Goal: Task Accomplishment & Management: Manage account settings

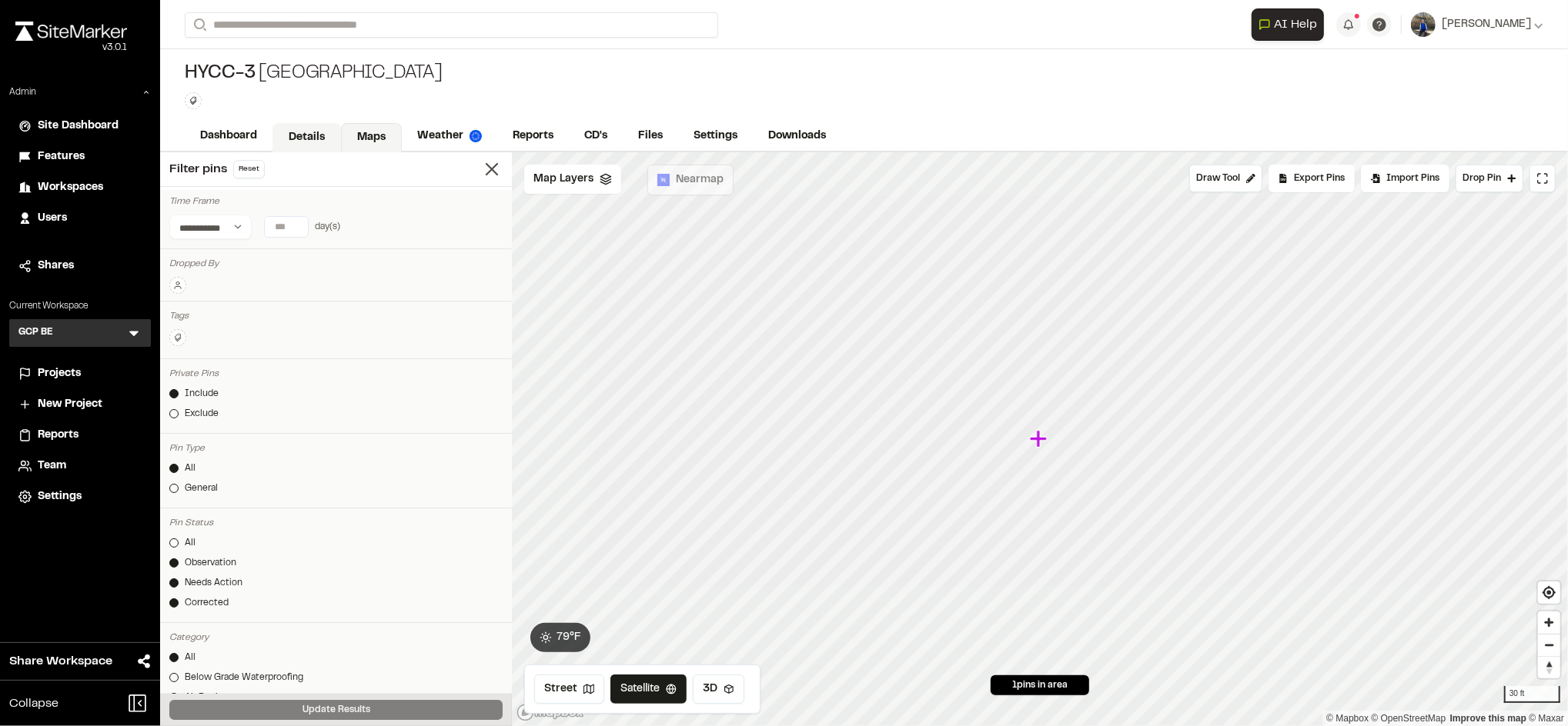
click at [301, 137] on link "Details" at bounding box center [306, 137] width 68 height 29
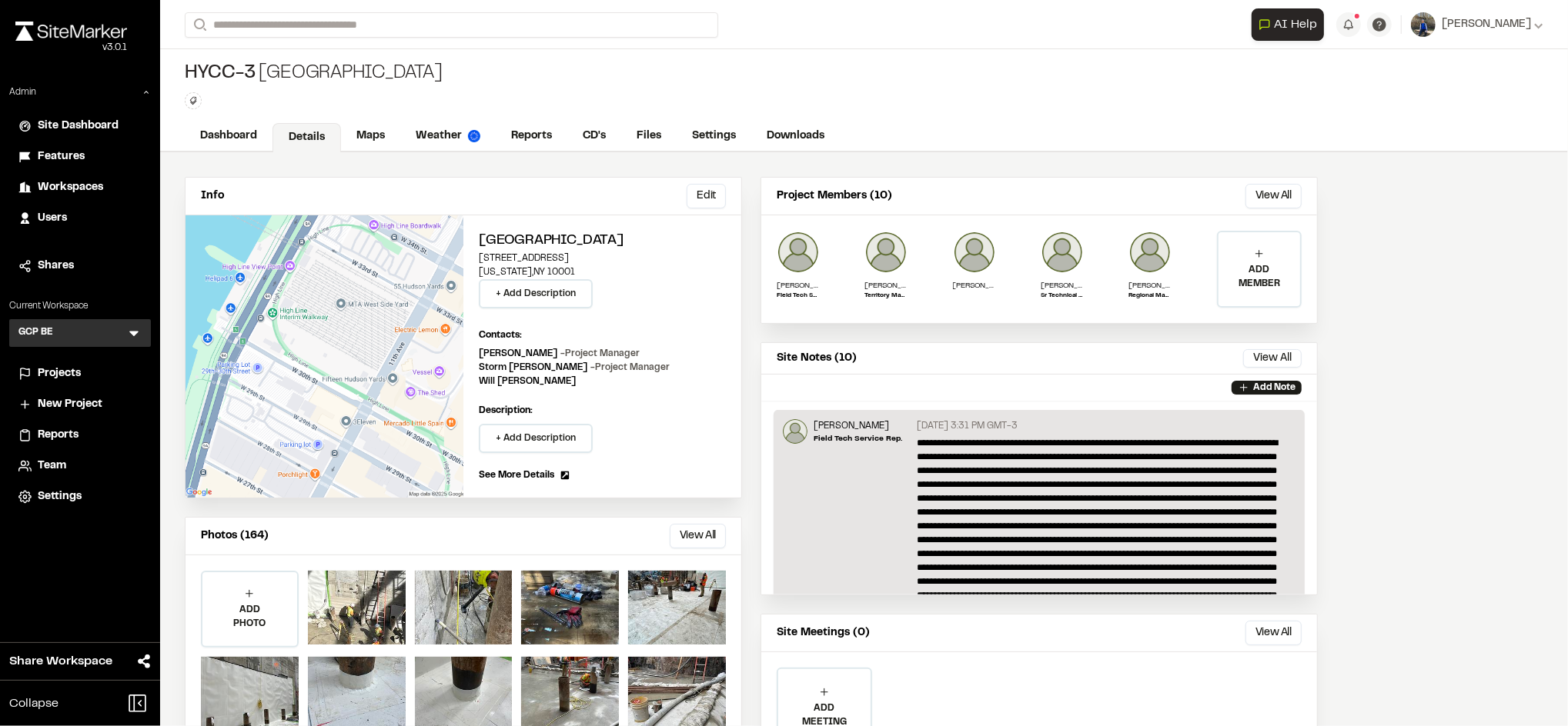
click at [64, 166] on li "Features" at bounding box center [80, 157] width 142 height 29
click at [64, 158] on span "Features" at bounding box center [61, 157] width 47 height 17
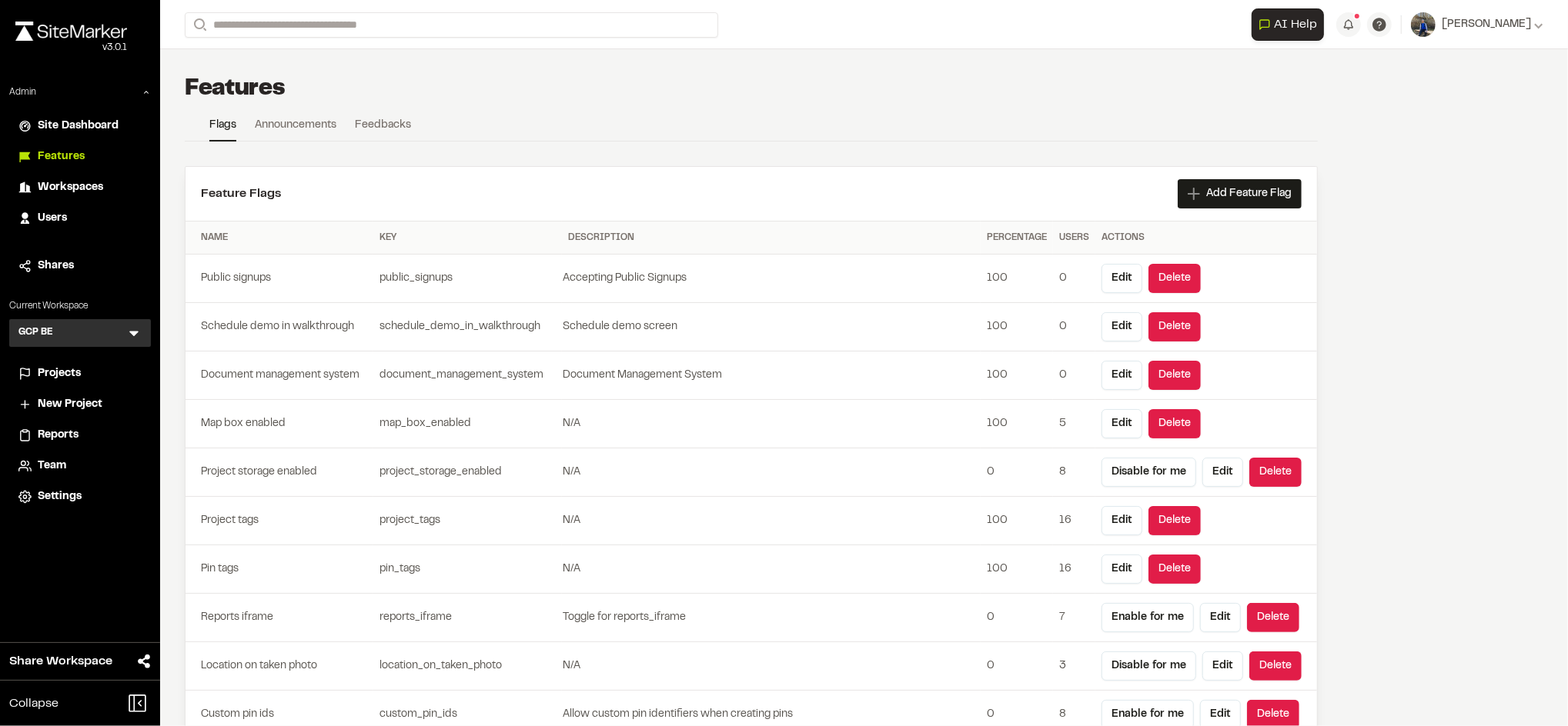
click at [383, 126] on link "Feedbacks" at bounding box center [383, 129] width 56 height 23
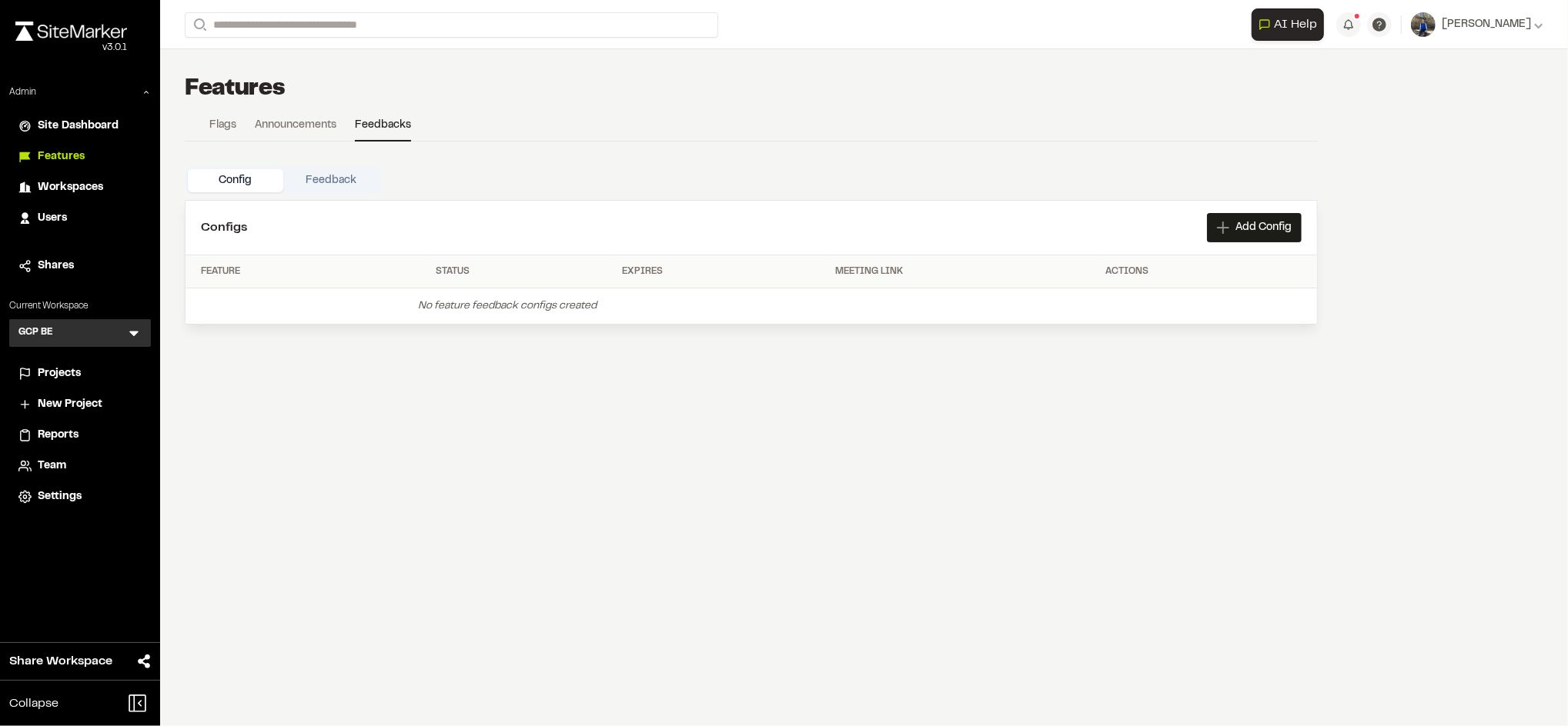
click at [226, 121] on link "Flags" at bounding box center [223, 129] width 27 height 23
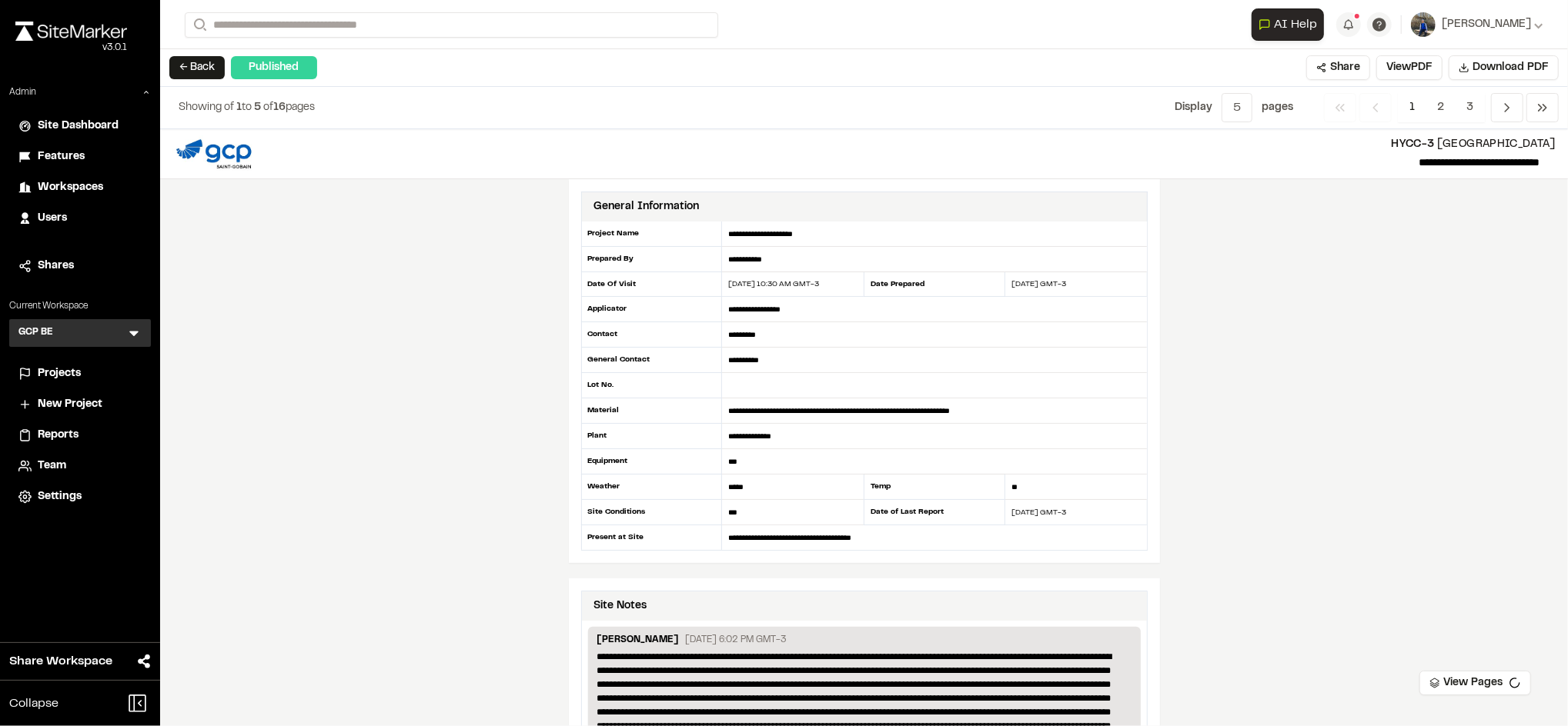
scroll to position [2679, 0]
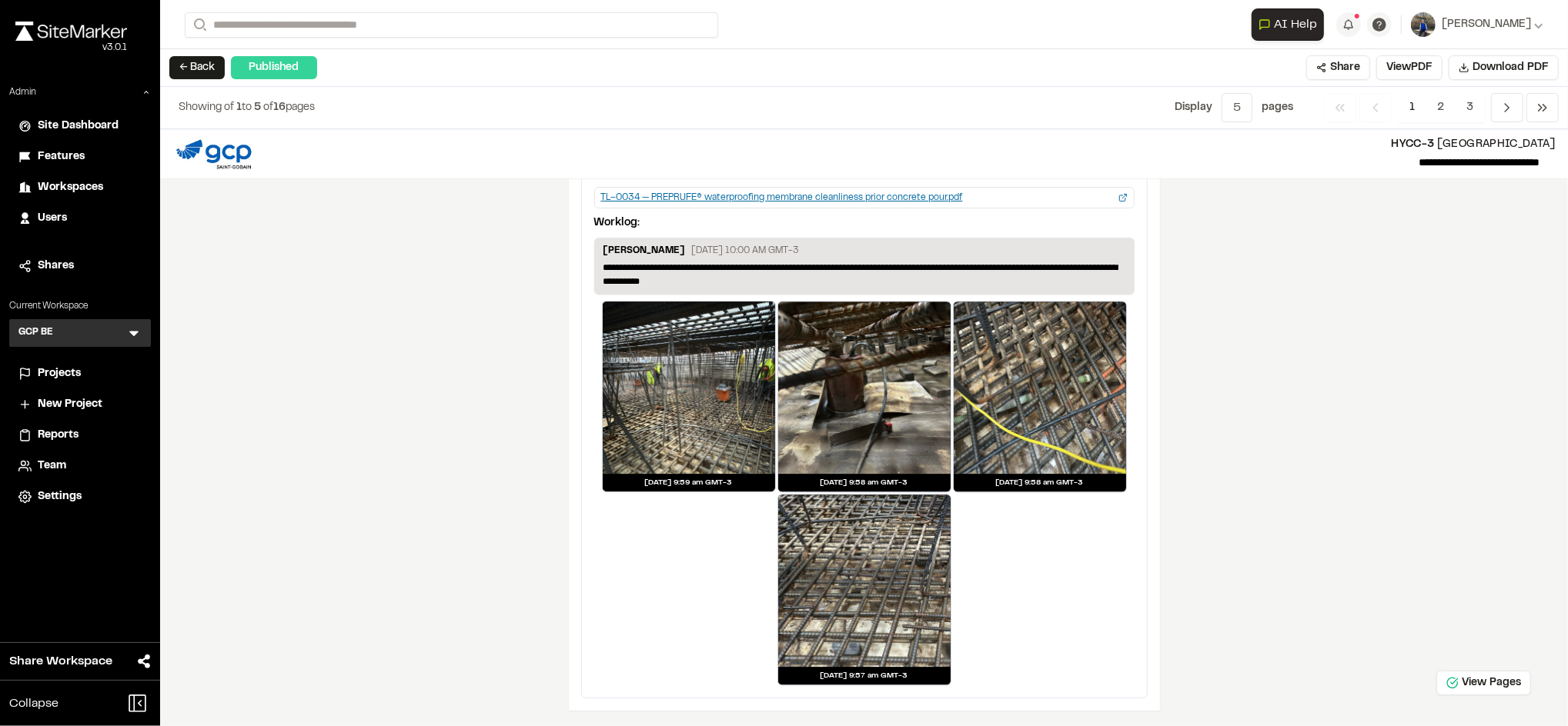
click at [62, 367] on span "Projects" at bounding box center [59, 373] width 43 height 17
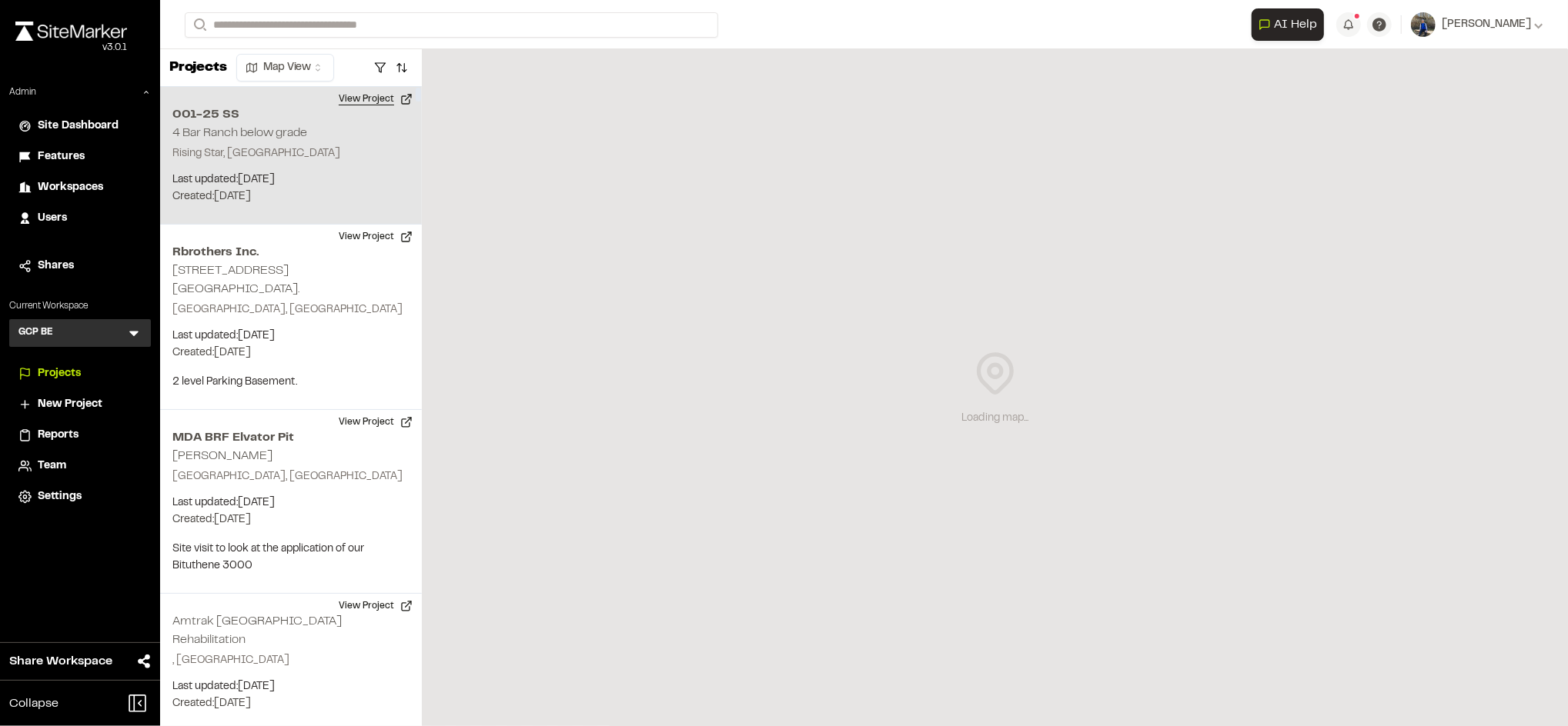
click at [359, 102] on button "View Project" at bounding box center [376, 99] width 92 height 25
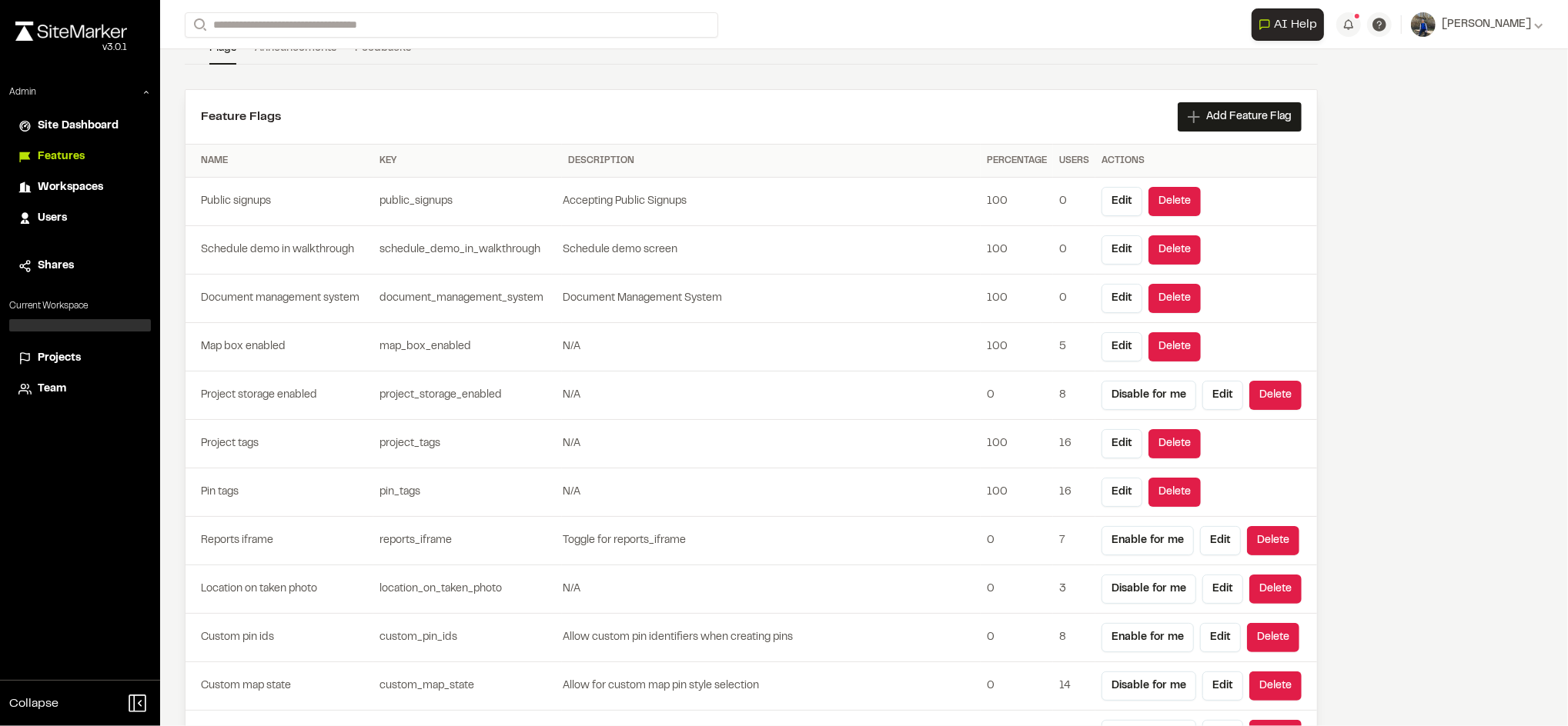
scroll to position [143, 0]
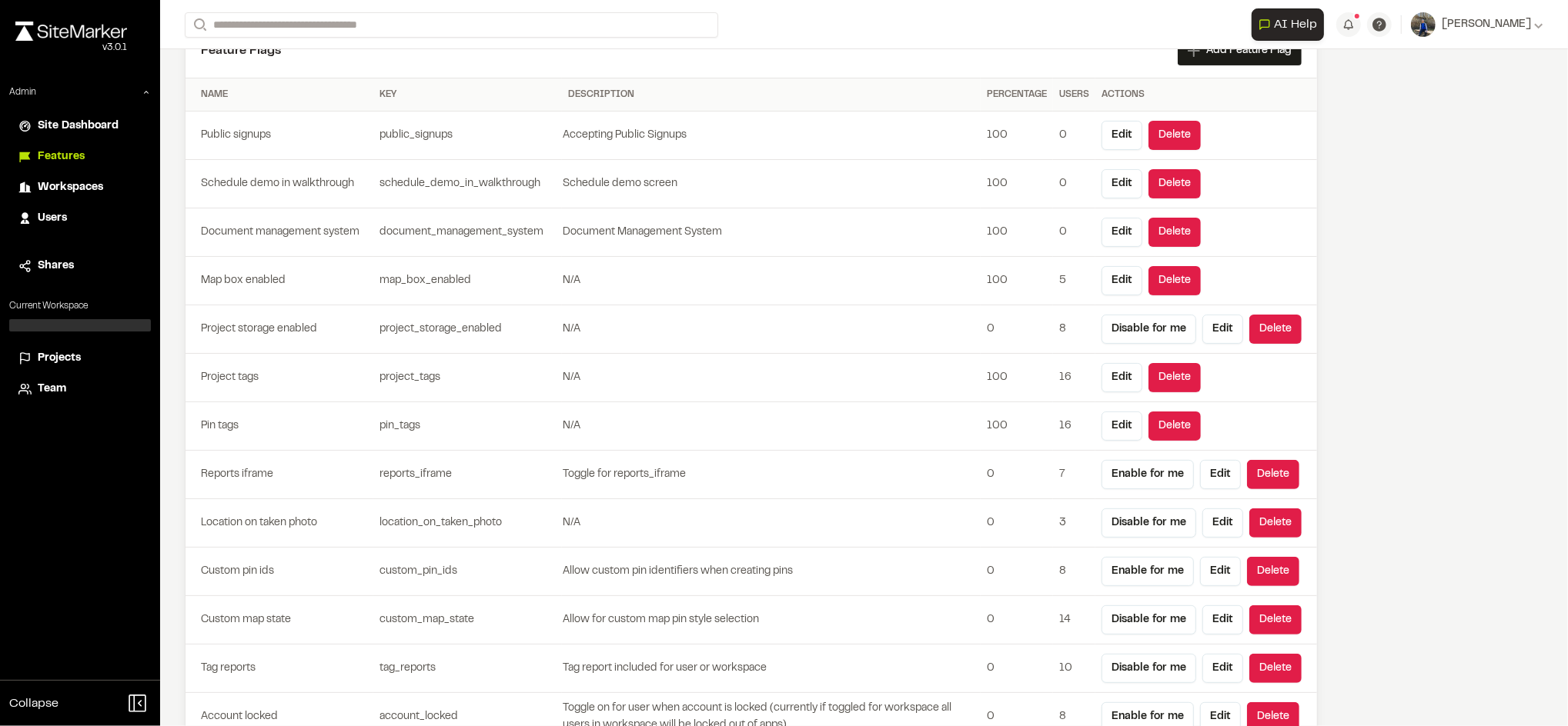
click at [441, 281] on td "map_box_enabled" at bounding box center [467, 281] width 189 height 49
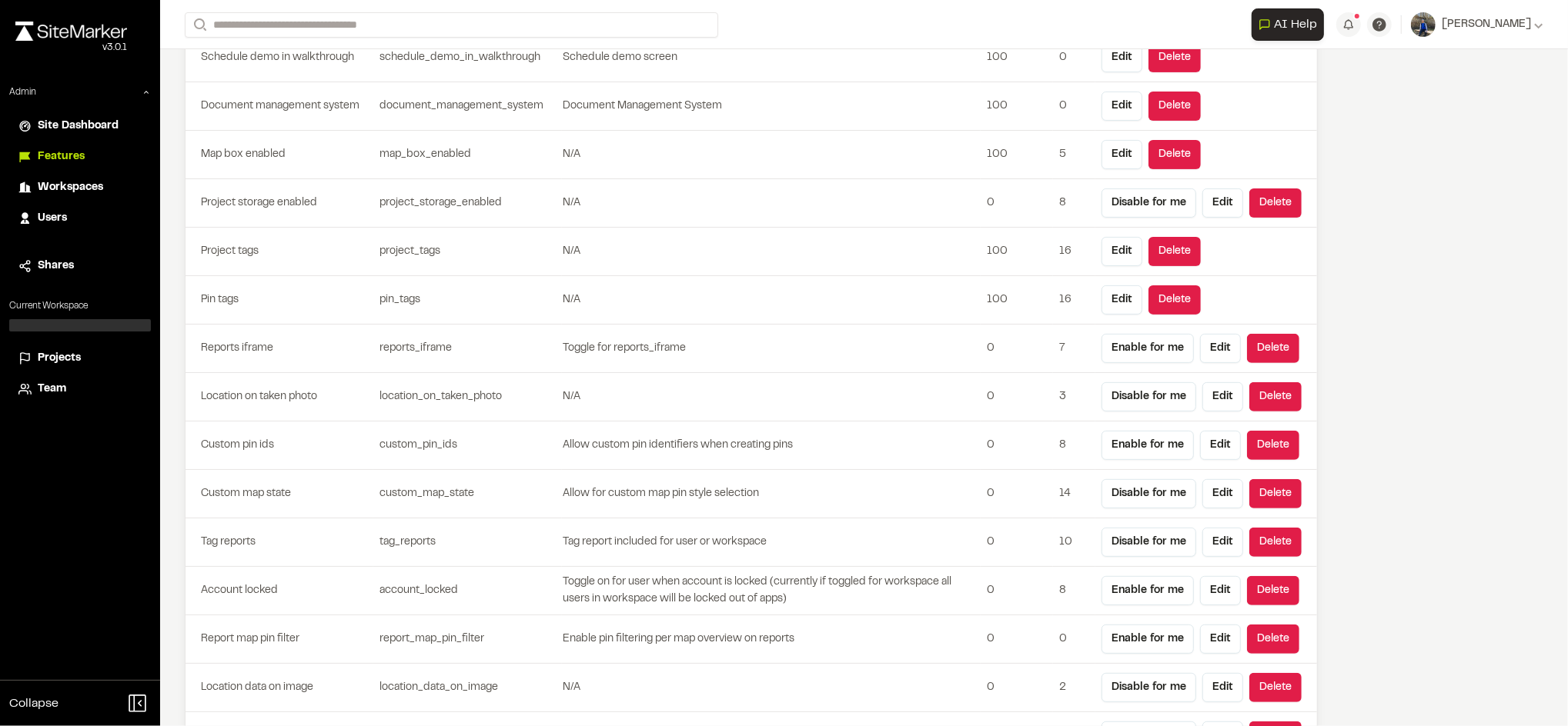
scroll to position [273, 0]
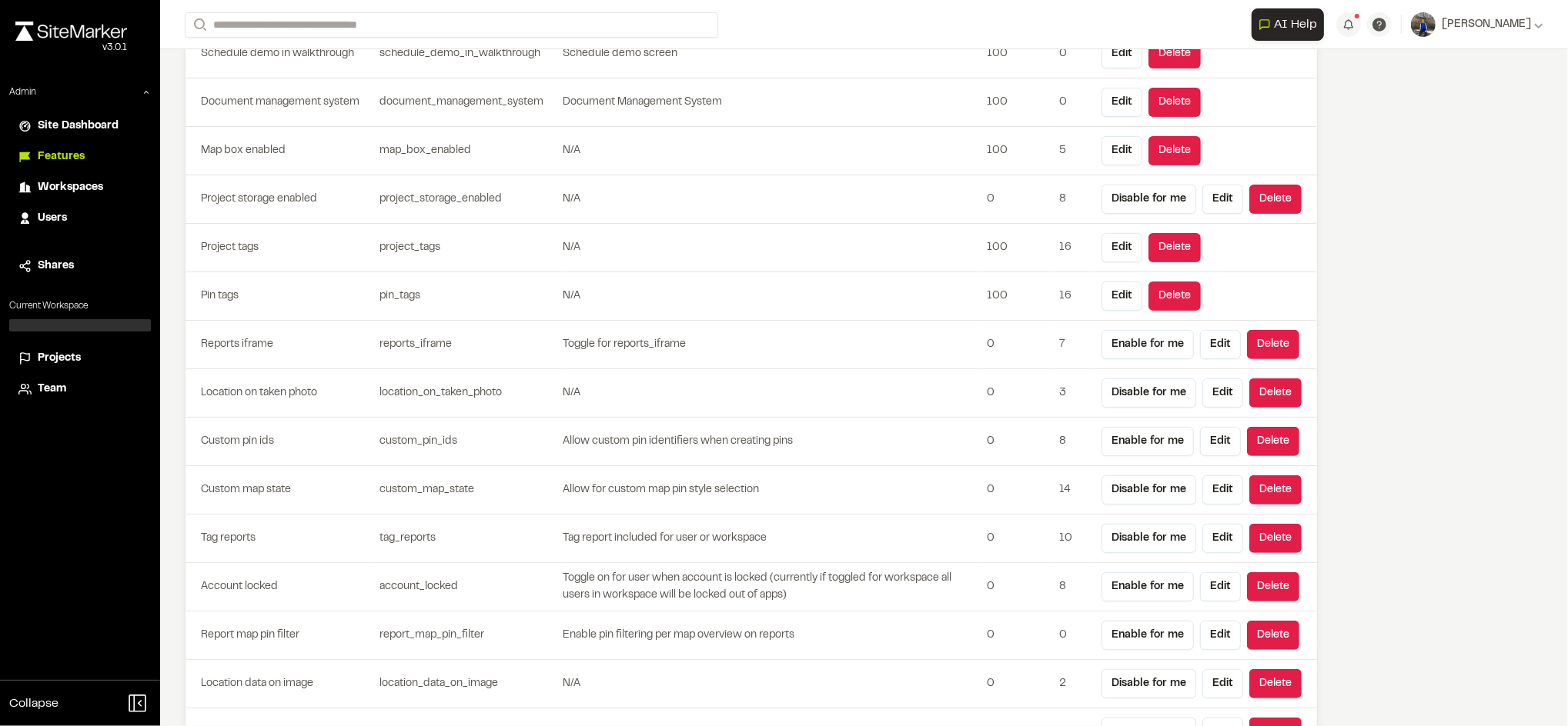
click at [1018, 549] on td "0" at bounding box center [1016, 539] width 73 height 49
click at [54, 475] on div "Close sidebar v 3.0.1 Admin Site Dashboard Features Workspaces Users Shares Cur…" at bounding box center [80, 363] width 160 height 726
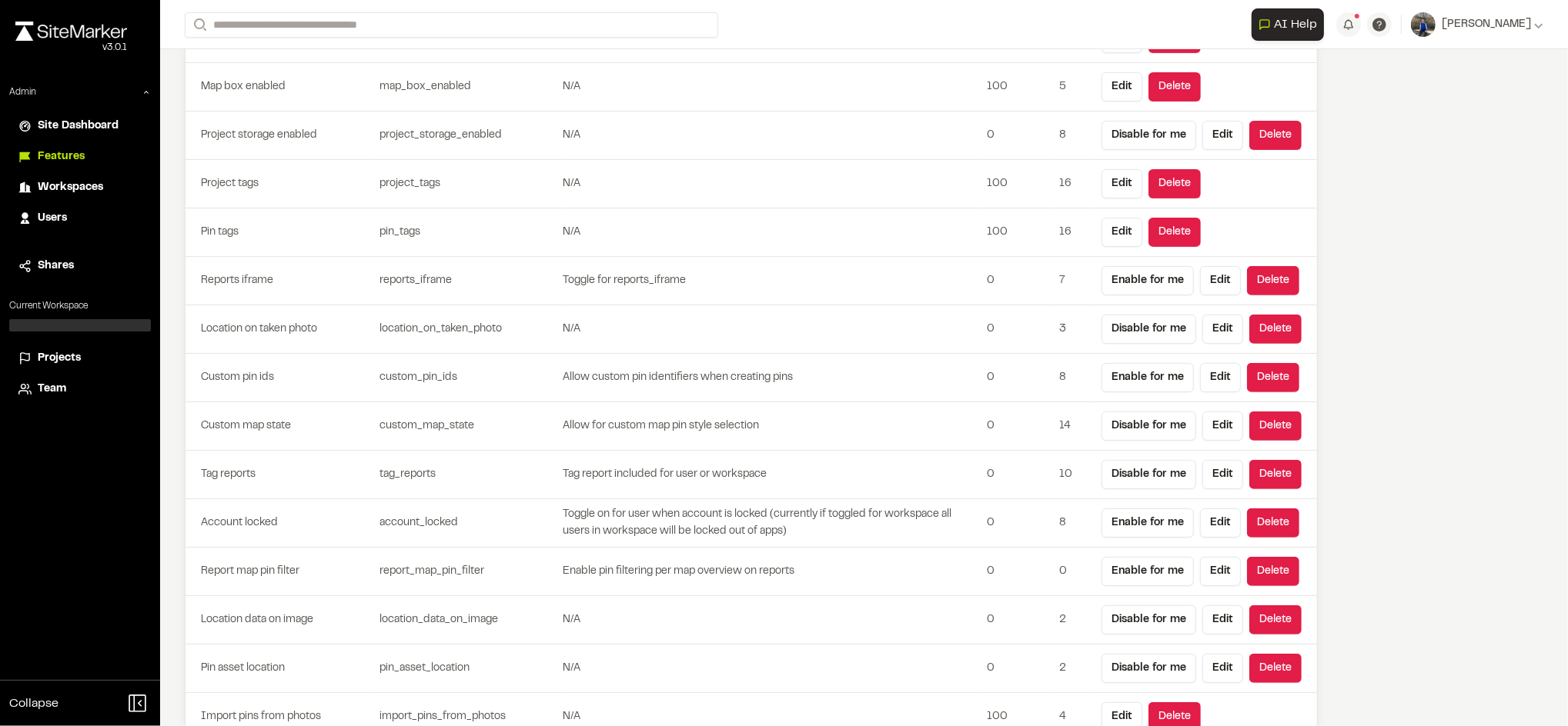
scroll to position [358, 0]
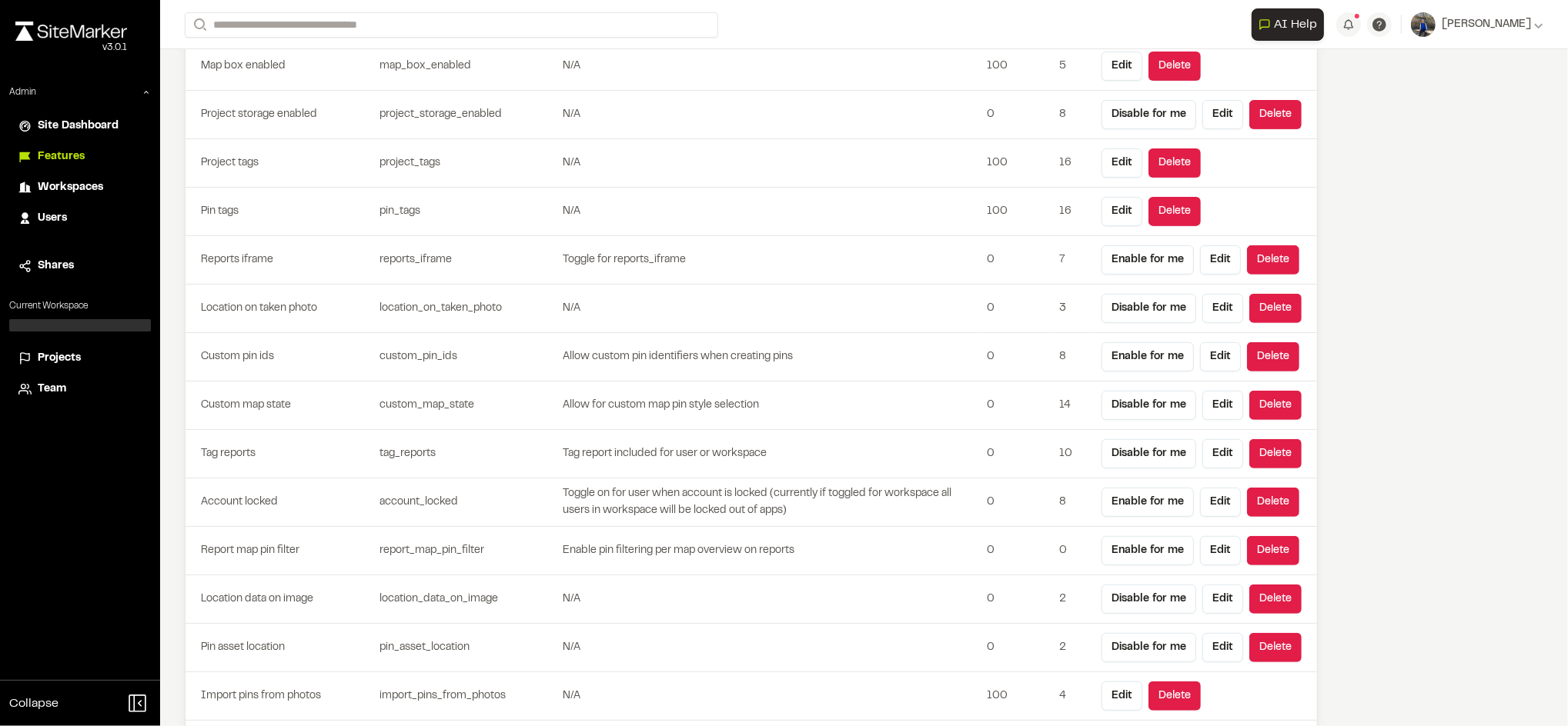
click at [573, 352] on td "Allow custom pin identifiers when creating pins" at bounding box center [771, 357] width 419 height 49
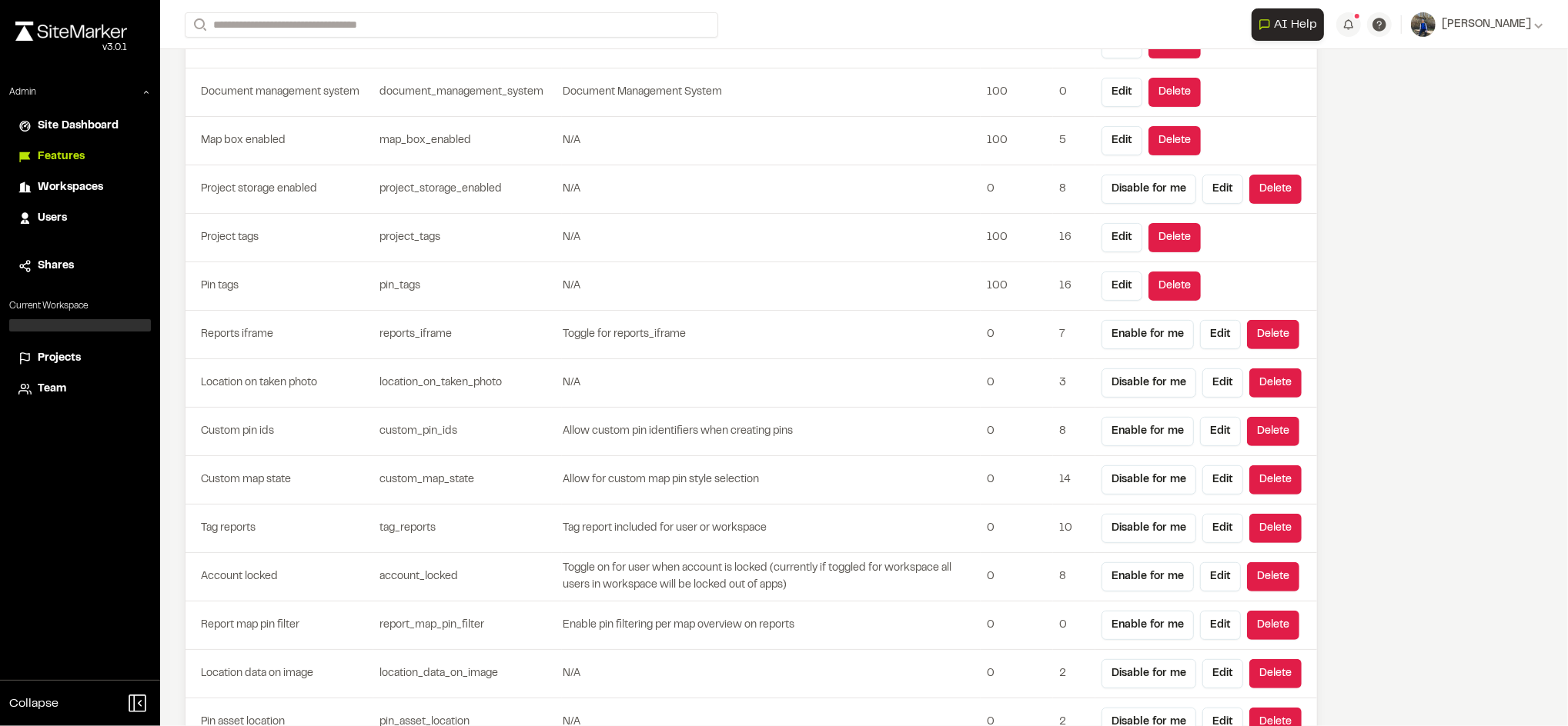
scroll to position [283, 0]
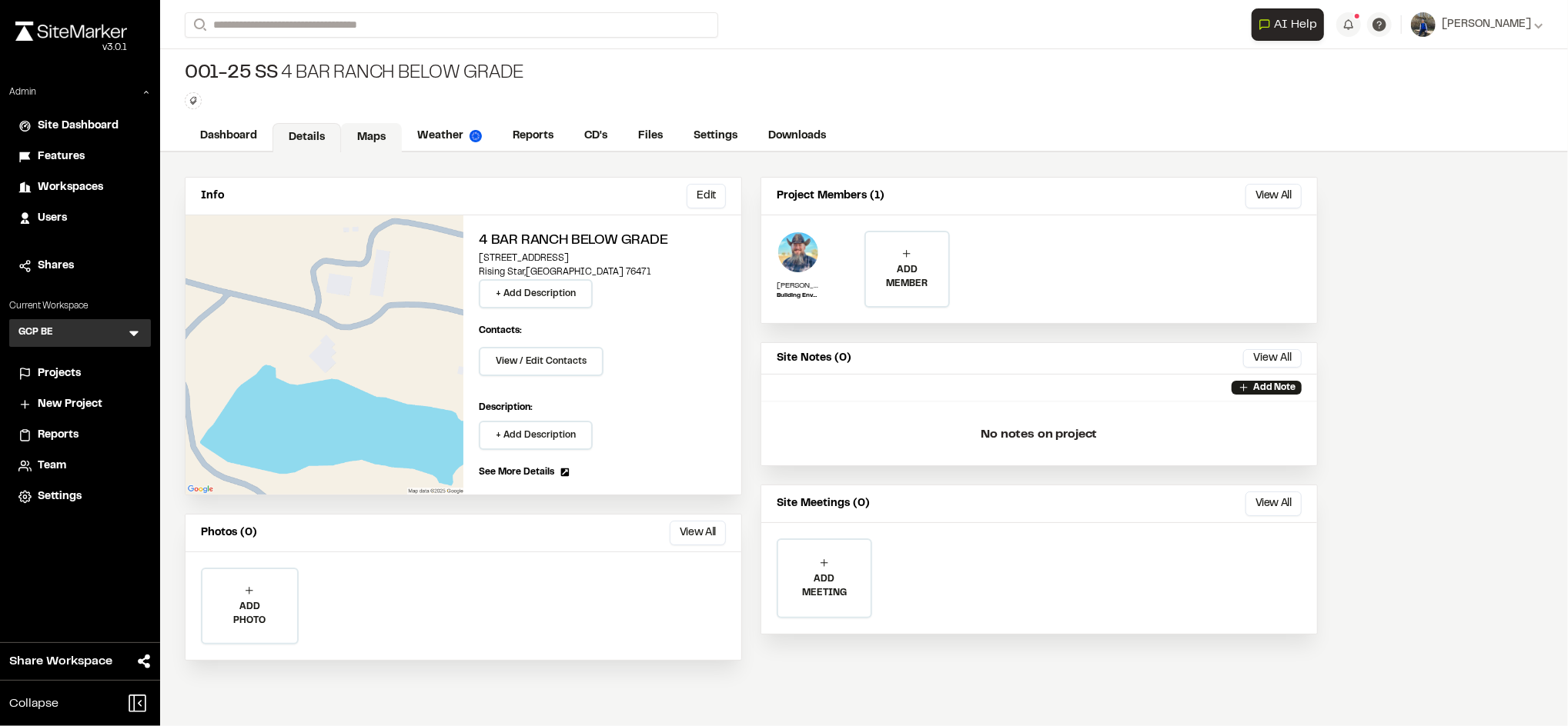
click at [387, 140] on link "Maps" at bounding box center [372, 137] width 61 height 29
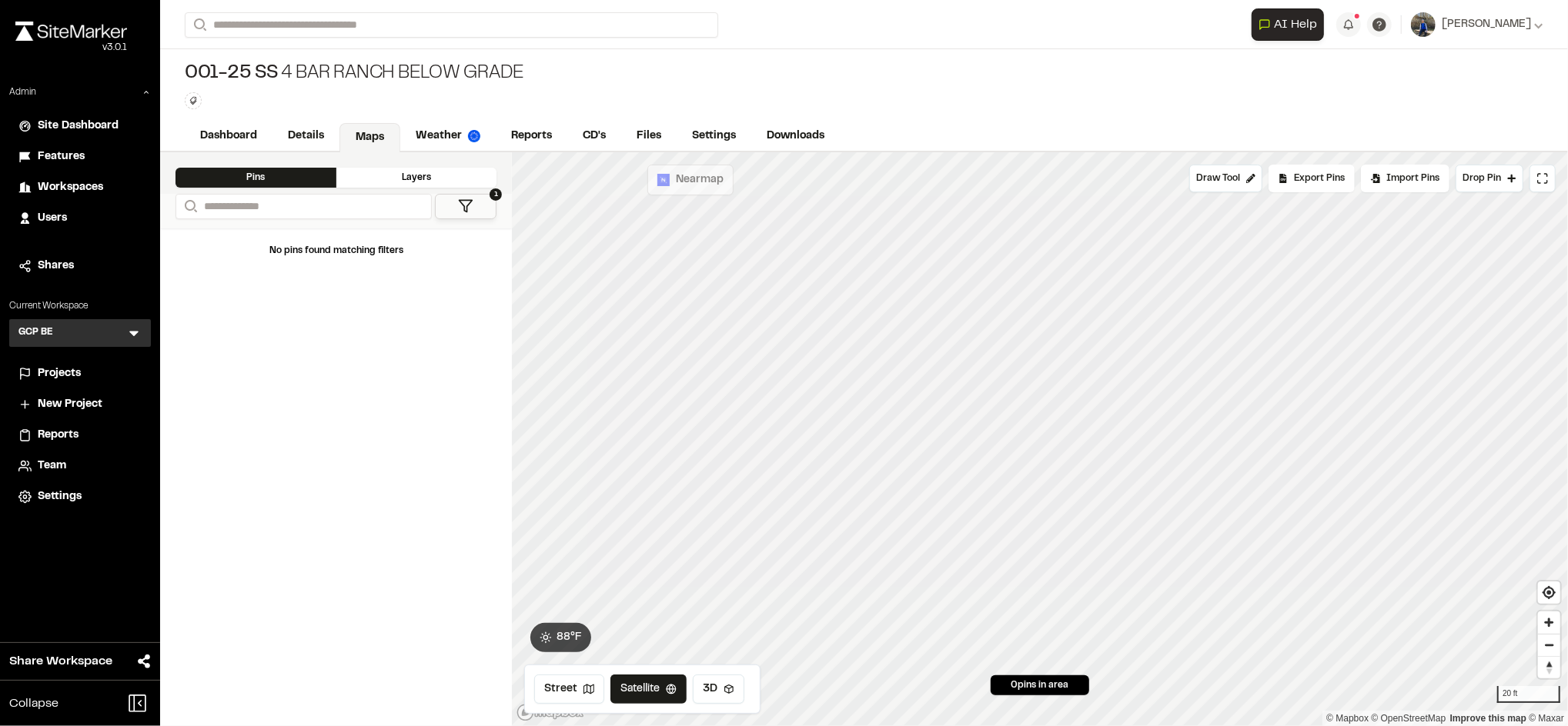
click at [134, 340] on icon at bounding box center [134, 333] width 16 height 16
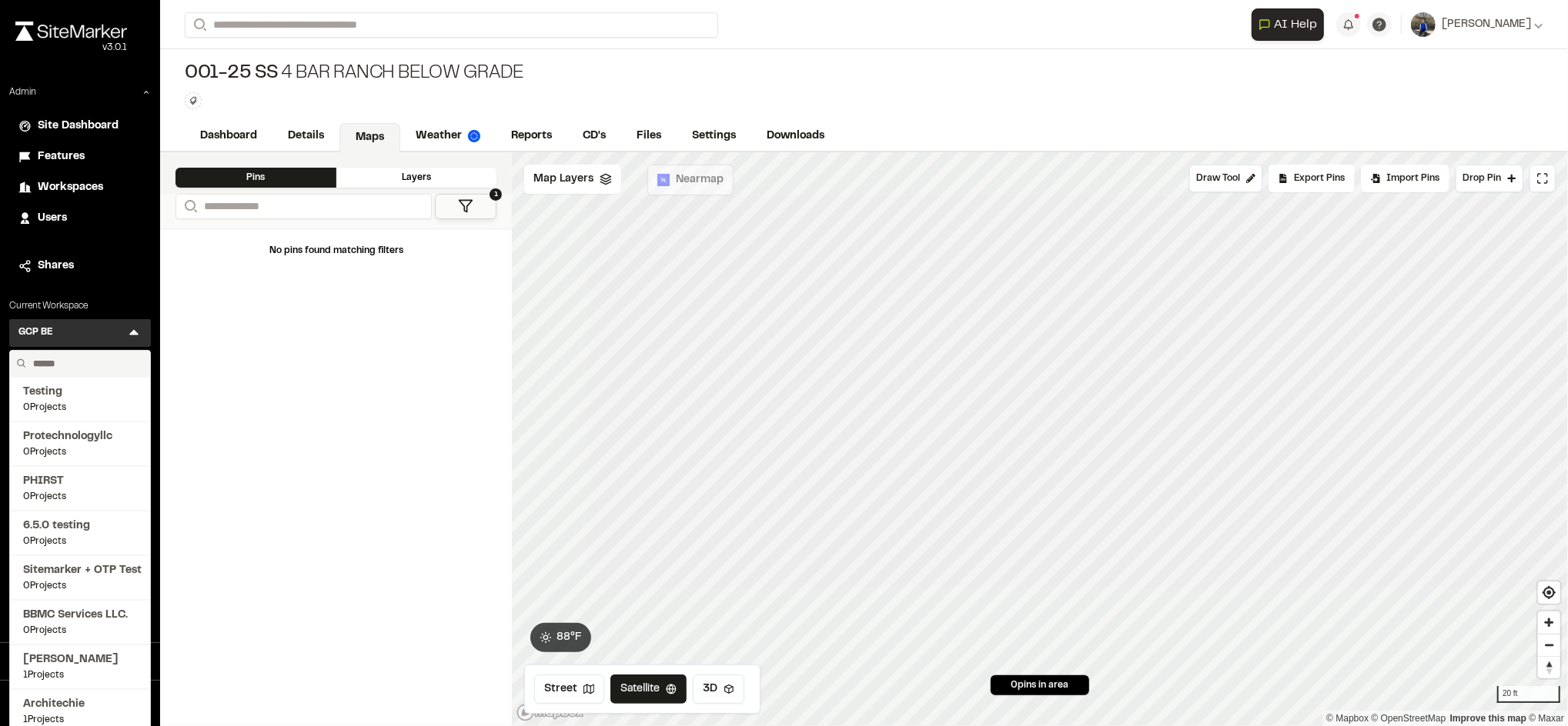
click at [76, 368] on input "text" at bounding box center [86, 364] width 117 height 26
type input "*"
type input "****"
click at [47, 538] on span "159 Projects" at bounding box center [80, 541] width 114 height 14
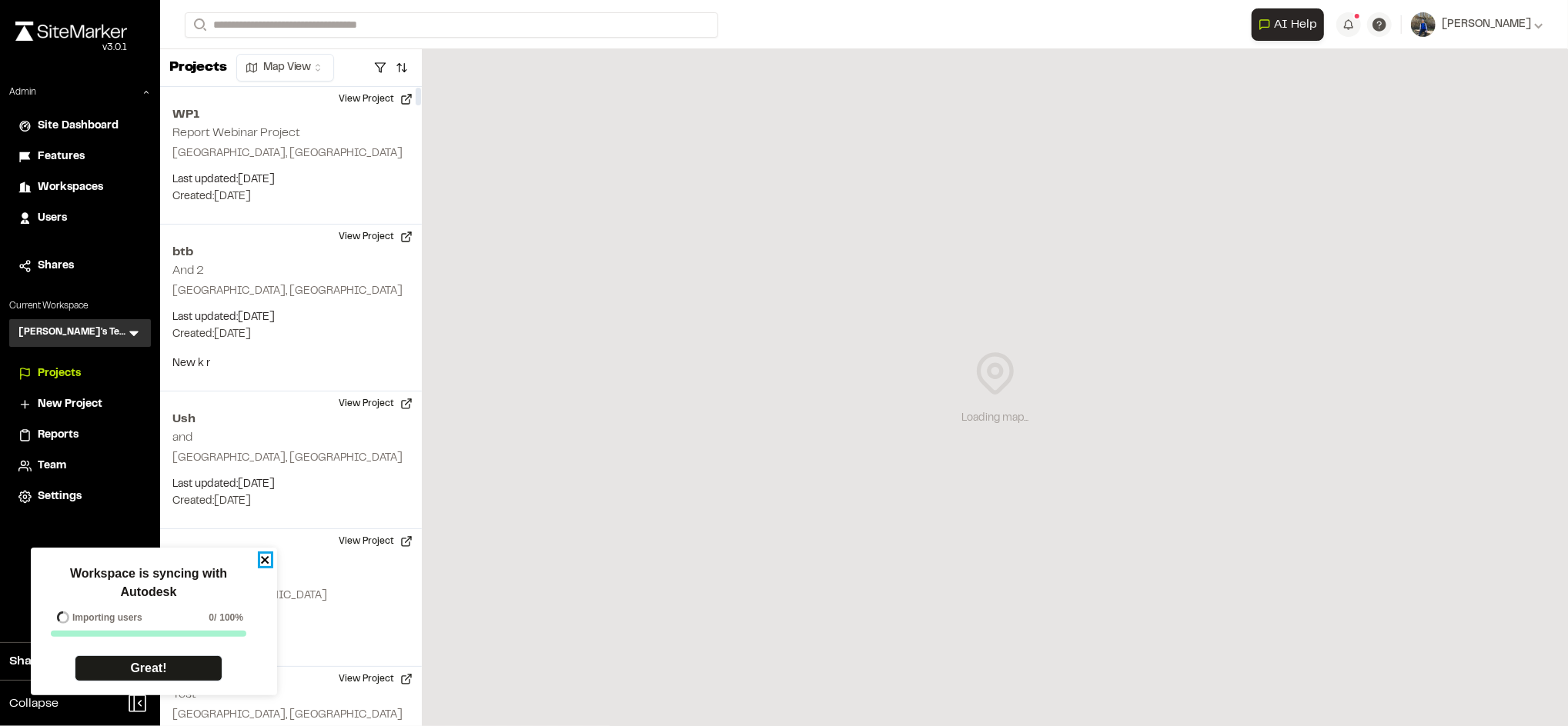
click at [267, 562] on icon "close" at bounding box center [264, 560] width 7 height 7
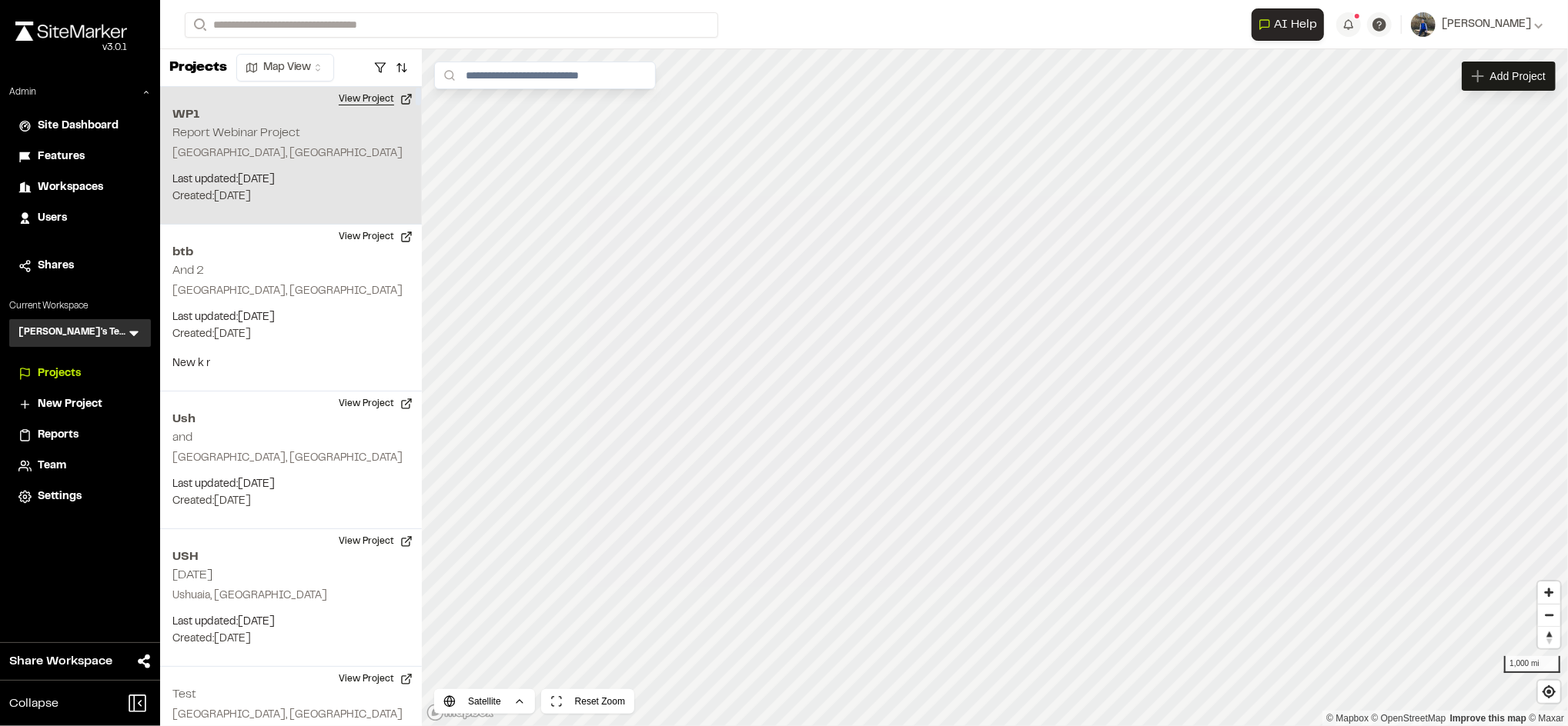
click at [364, 105] on button "View Project" at bounding box center [376, 99] width 92 height 25
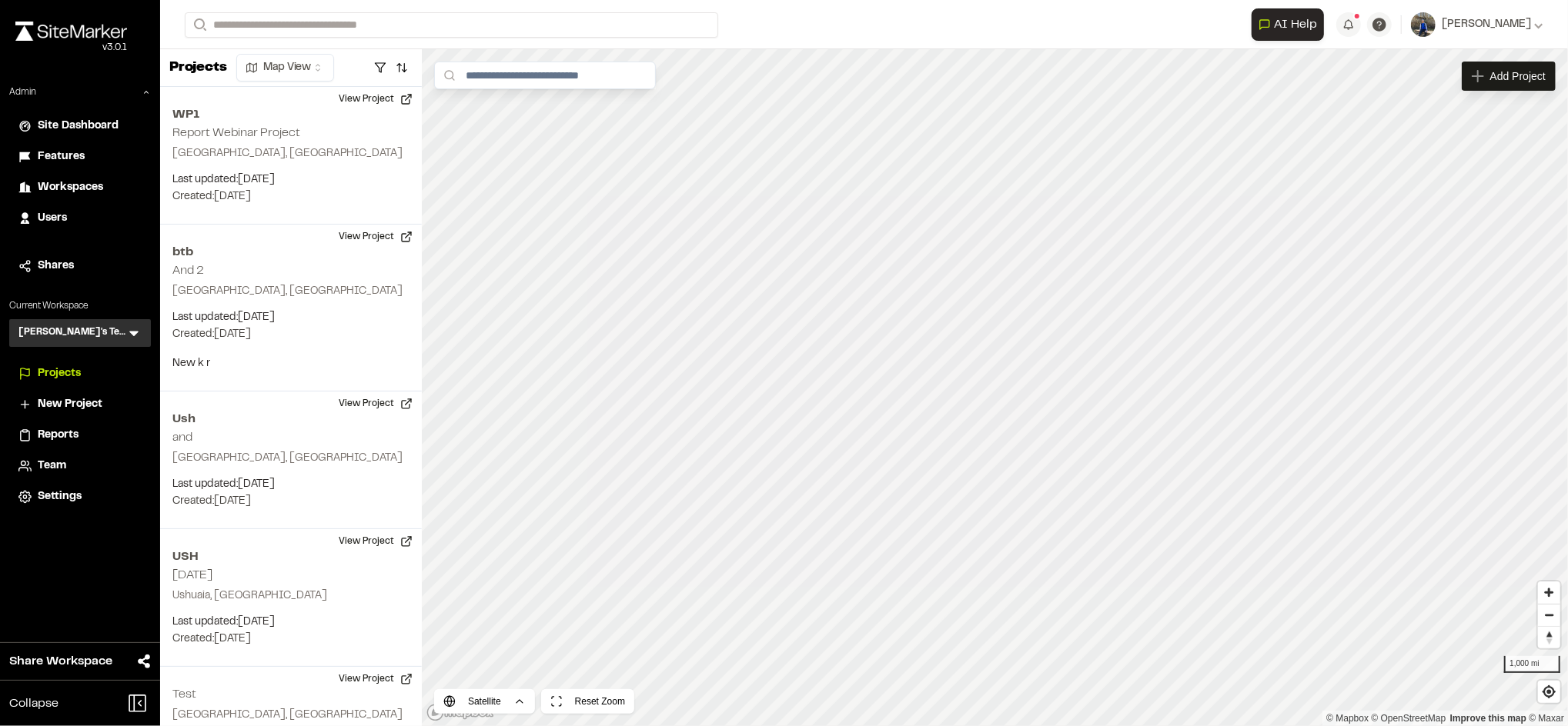
click at [96, 180] on span "Workspaces" at bounding box center [70, 188] width 65 height 17
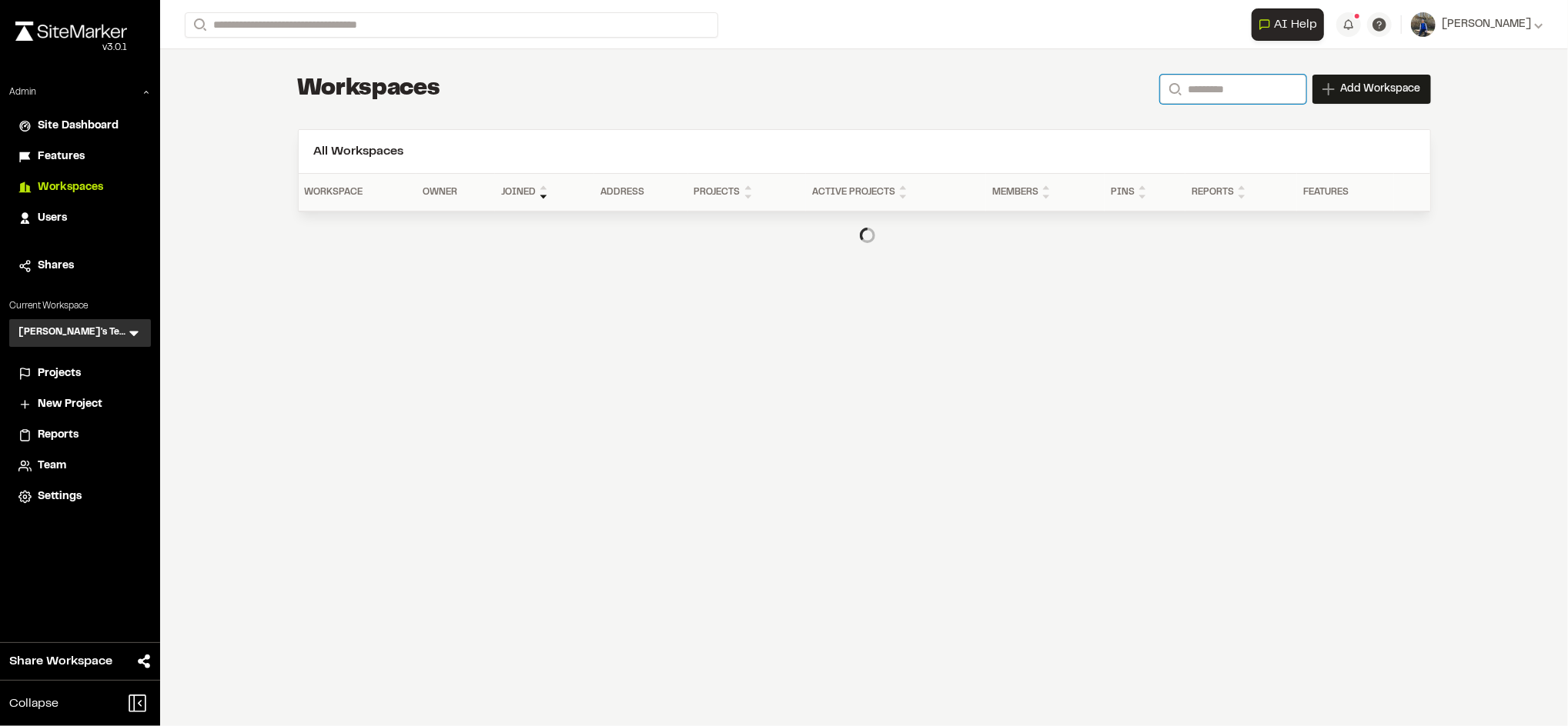
click at [1218, 101] on input "Search" at bounding box center [1232, 89] width 146 height 29
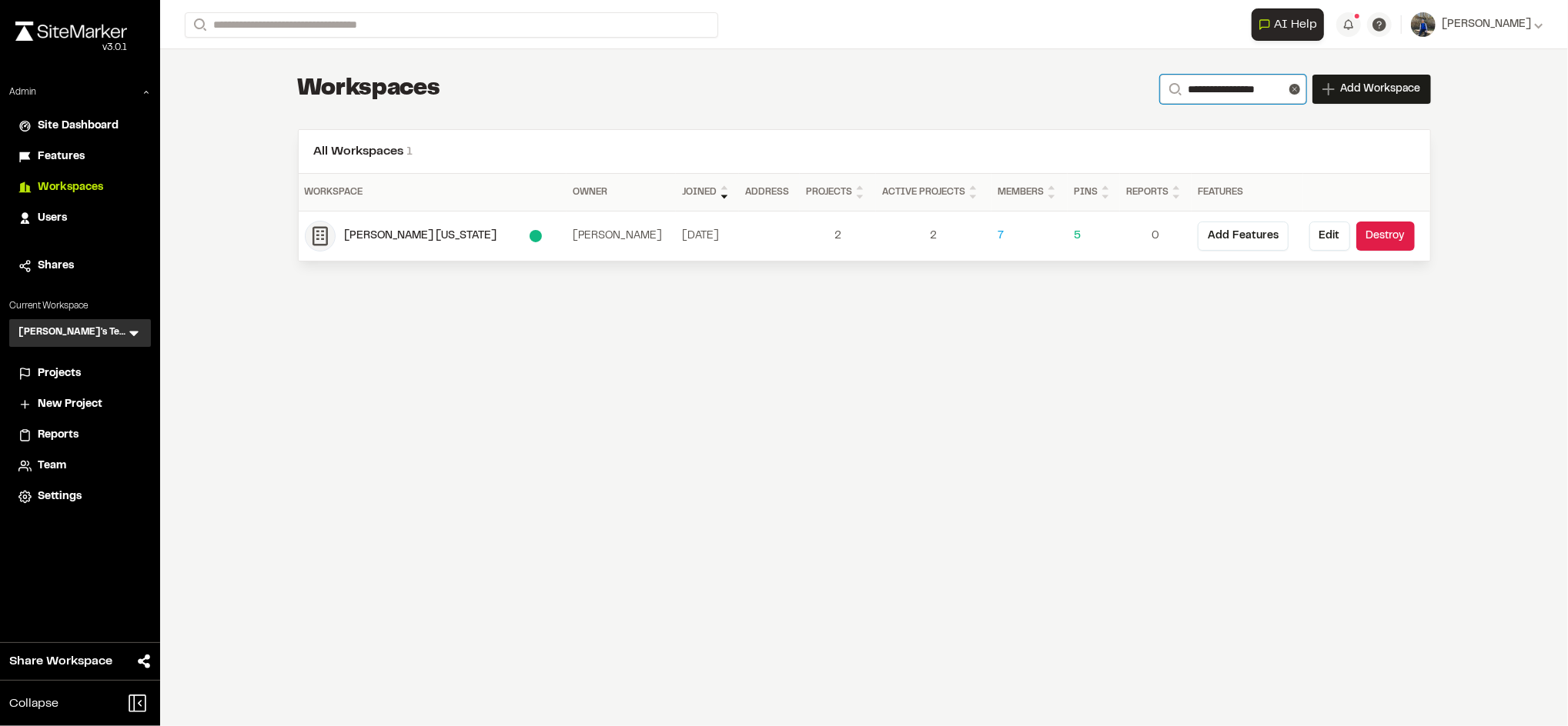
type input "**********"
click at [1032, 77] on div "**********" at bounding box center [864, 89] width 1133 height 30
click at [1314, 228] on button "Edit" at bounding box center [1329, 236] width 40 height 29
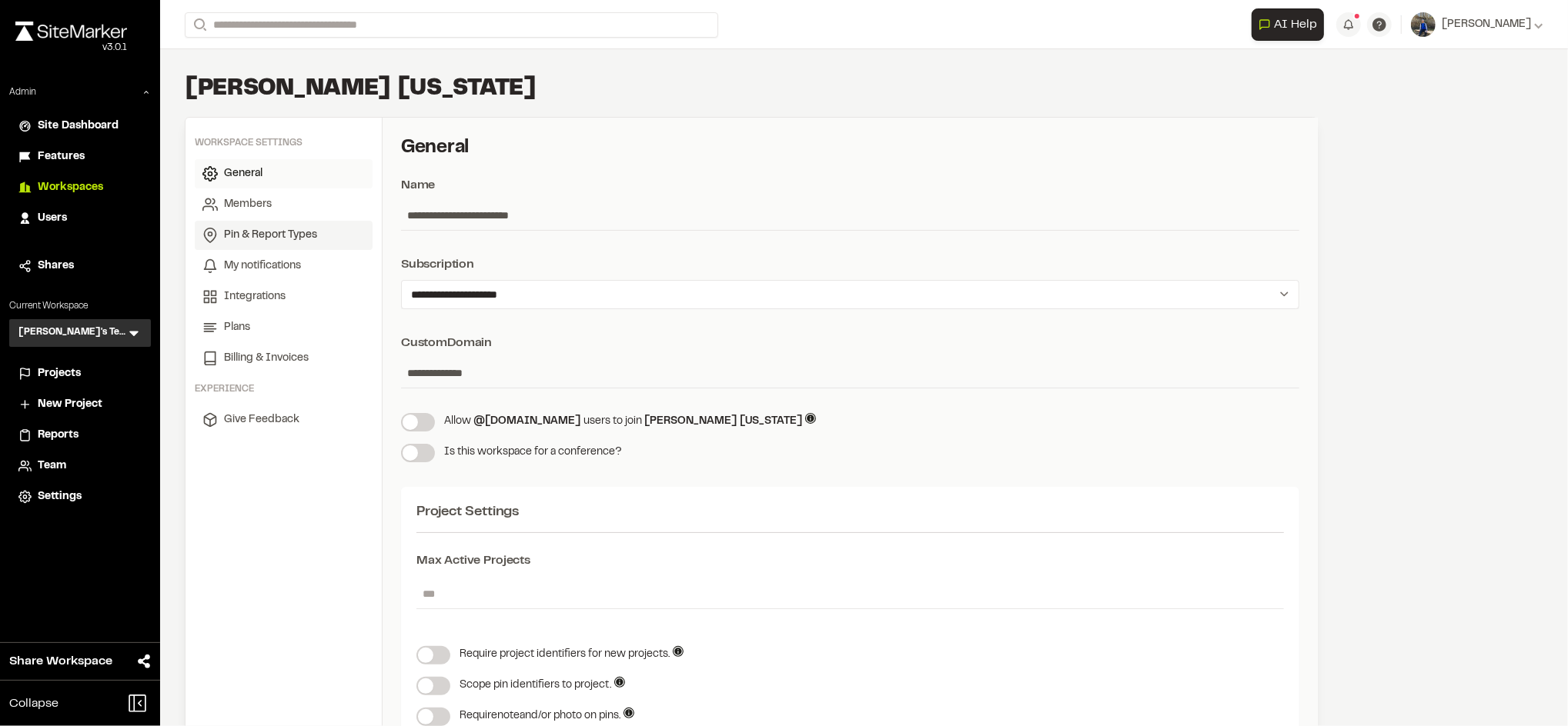
click at [286, 227] on span "Pin & Report Types" at bounding box center [270, 235] width 93 height 17
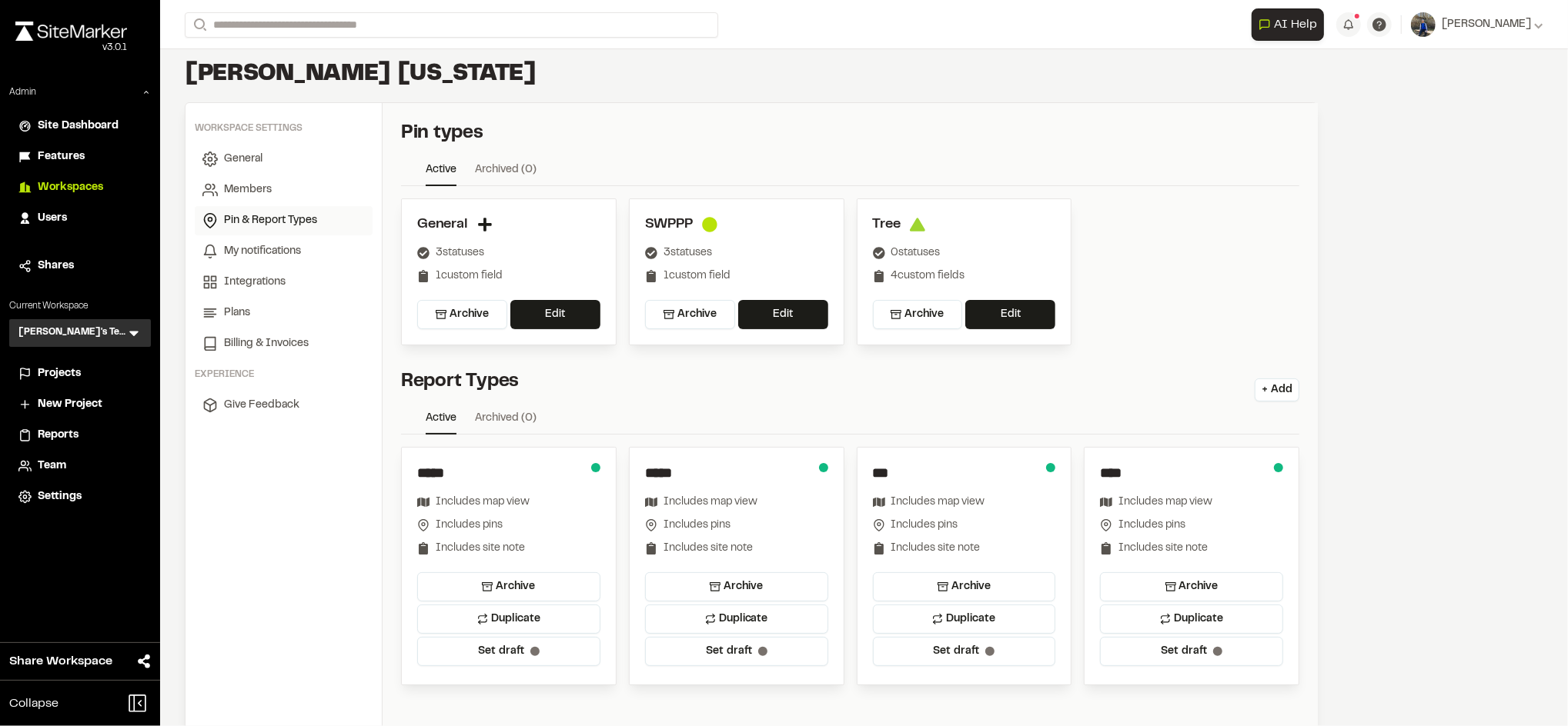
scroll to position [71, 0]
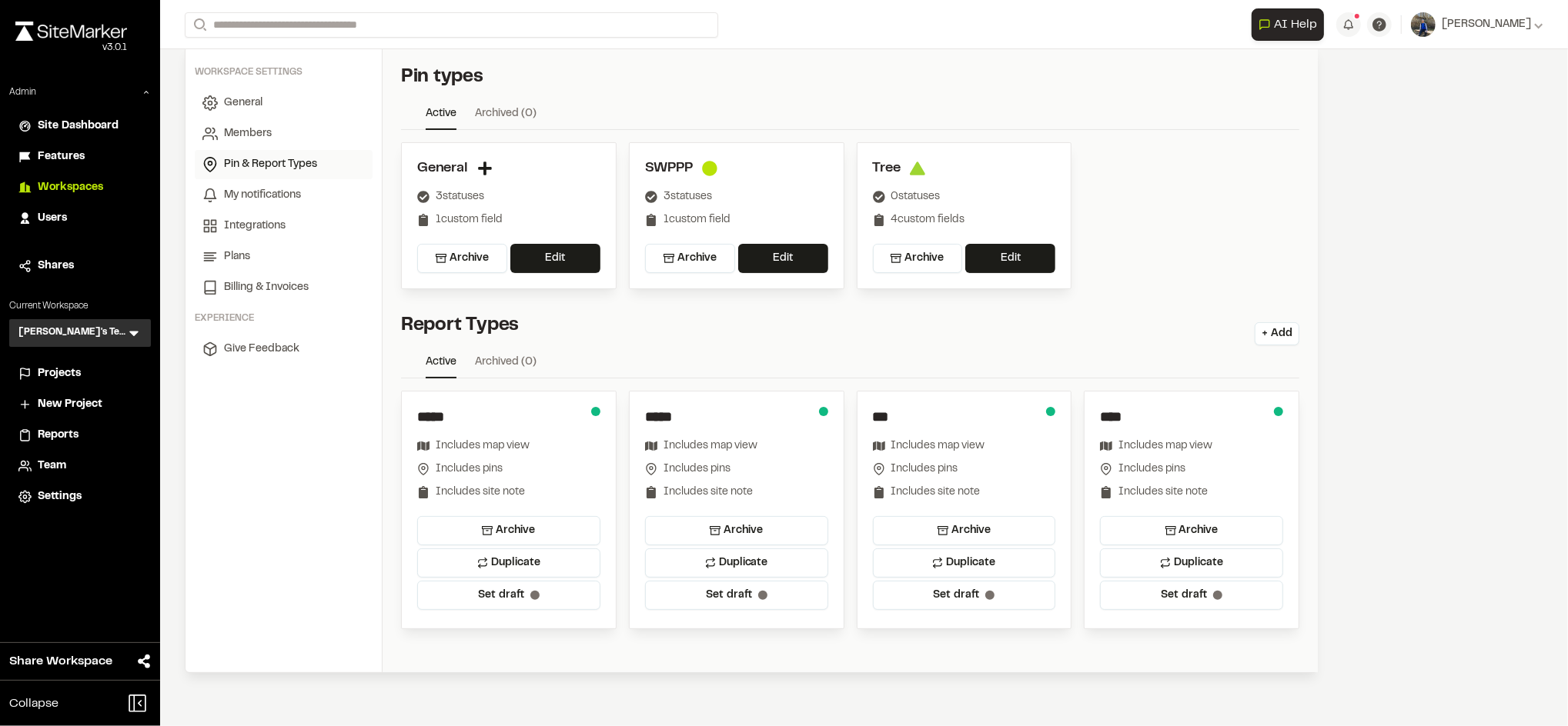
click at [67, 213] on div "Users" at bounding box center [90, 218] width 104 height 17
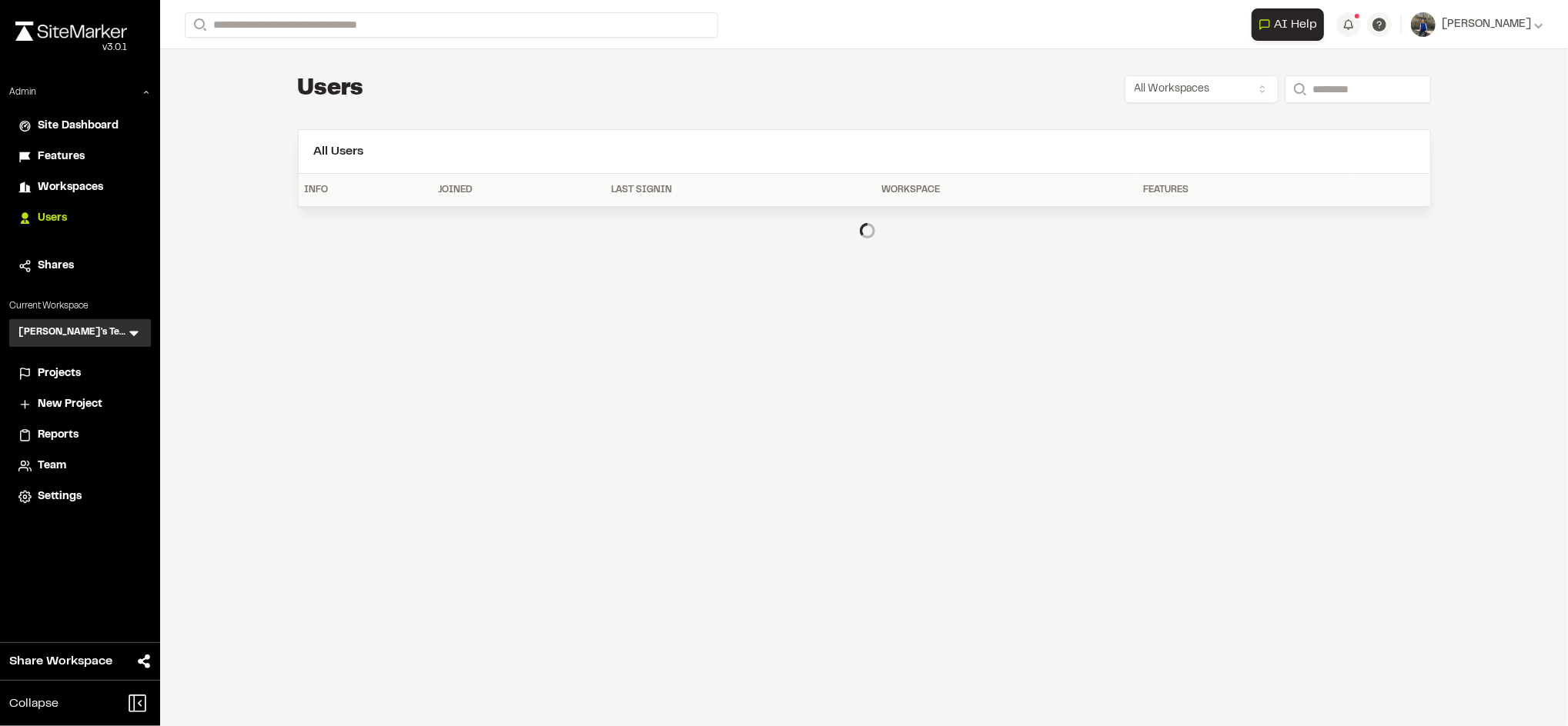
click at [458, 87] on div "Users All Workspaces Search" at bounding box center [864, 89] width 1133 height 30
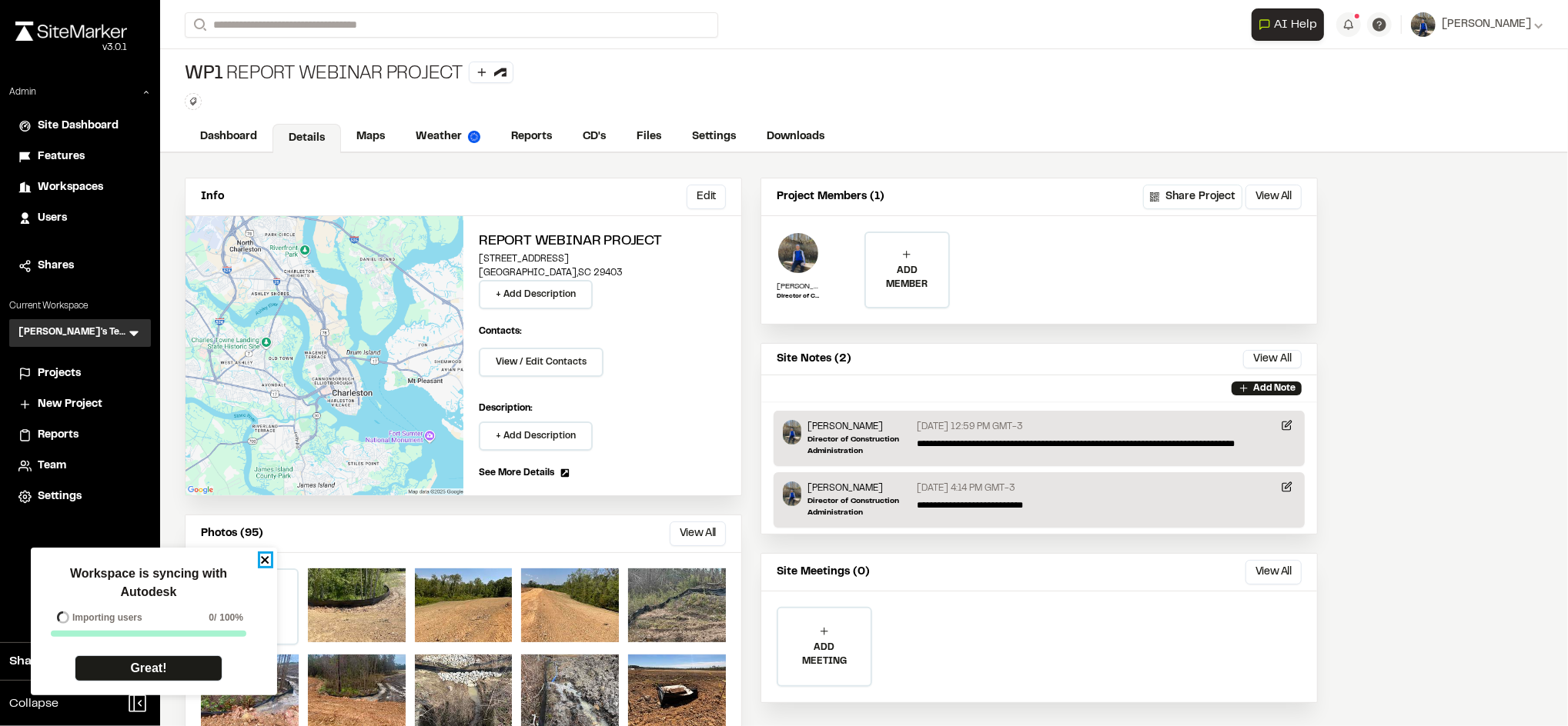
click at [268, 560] on icon "close" at bounding box center [265, 560] width 11 height 12
